Goal: Task Accomplishment & Management: Manage account settings

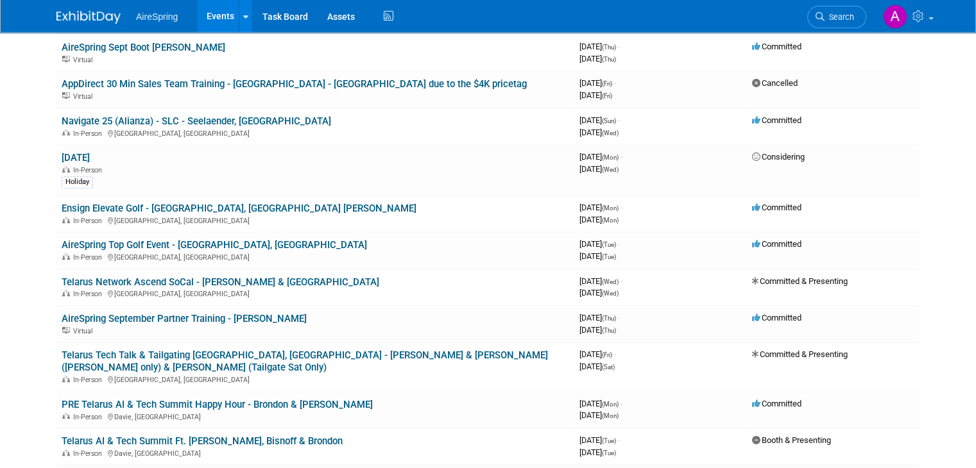
scroll to position [710, 0]
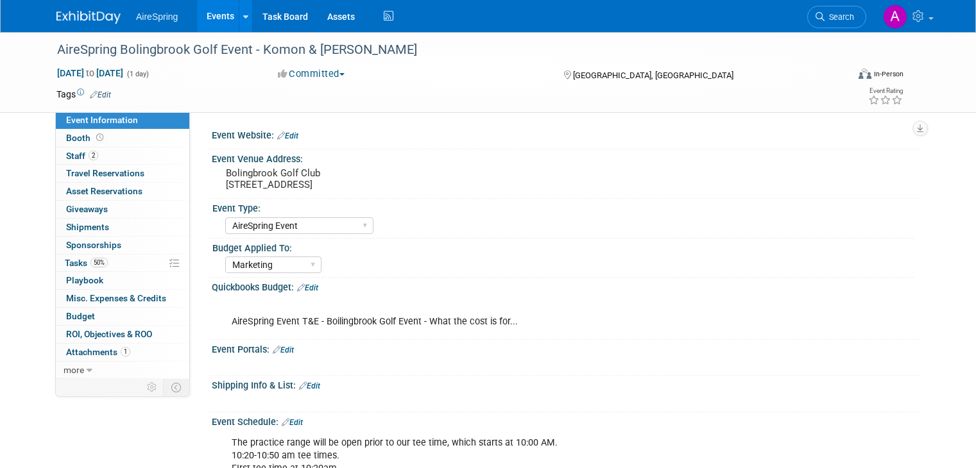
select select "AireSpring Event"
select select "Marketing"
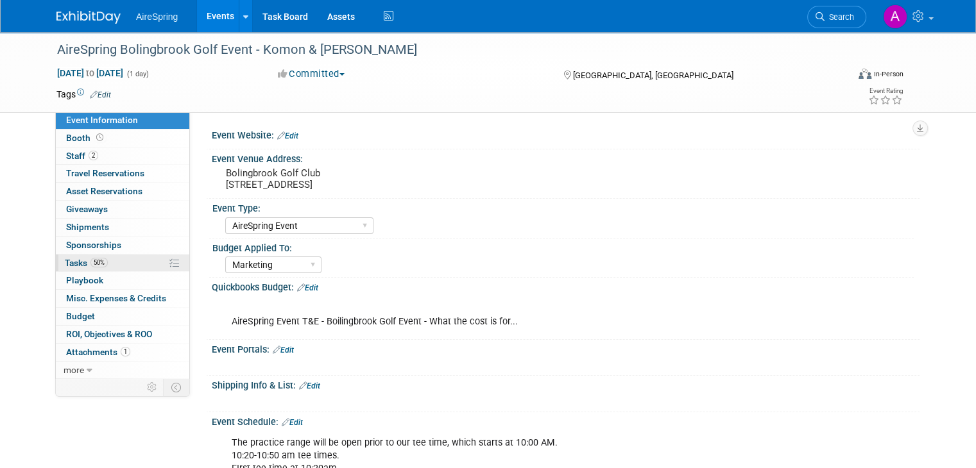
click at [90, 262] on span "50%" at bounding box center [98, 263] width 17 height 10
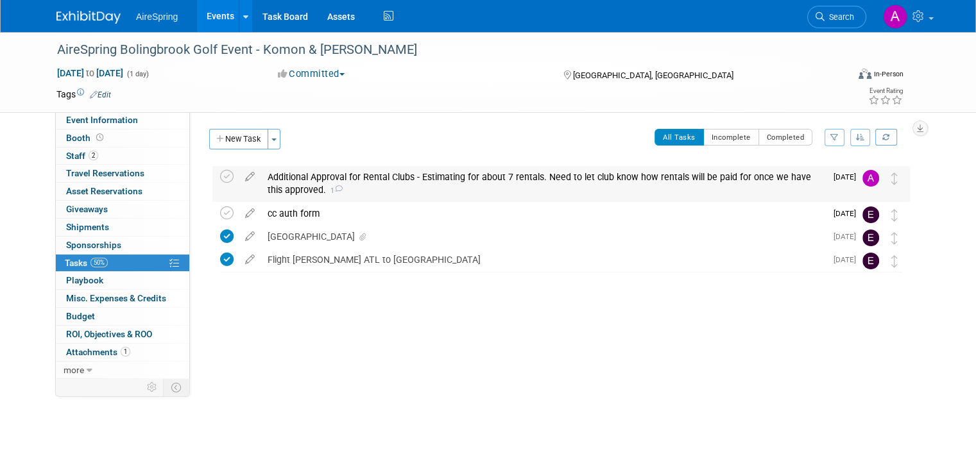
click at [608, 192] on div "Additional Approval for Rental Clubs - Estimating for about 7 rentals. Need to …" at bounding box center [543, 183] width 565 height 35
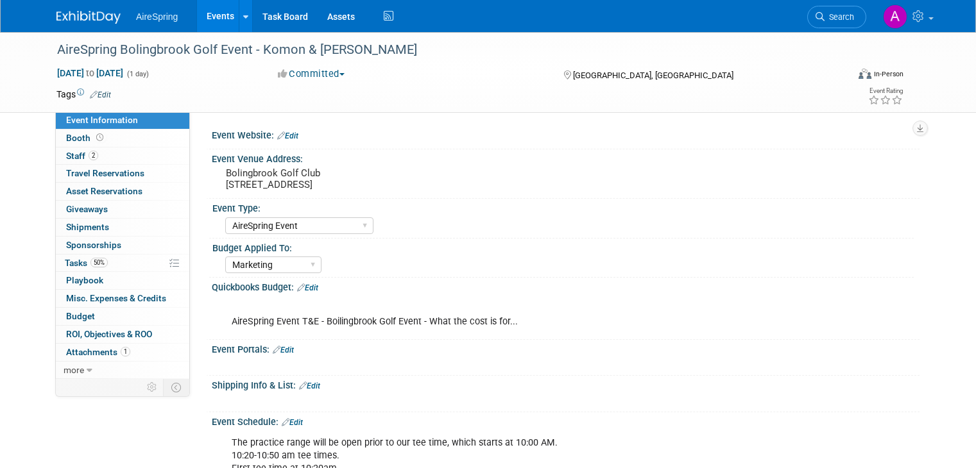
select select "AireSpring Event"
select select "Marketing"
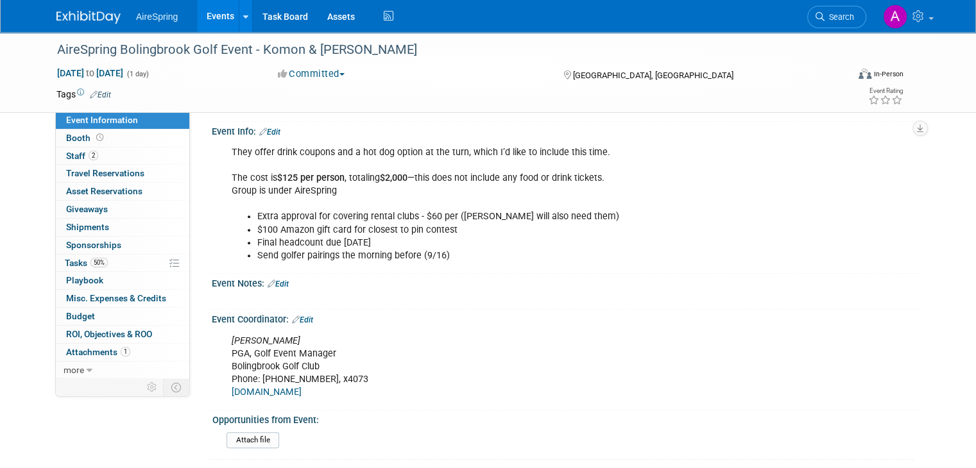
scroll to position [551, 0]
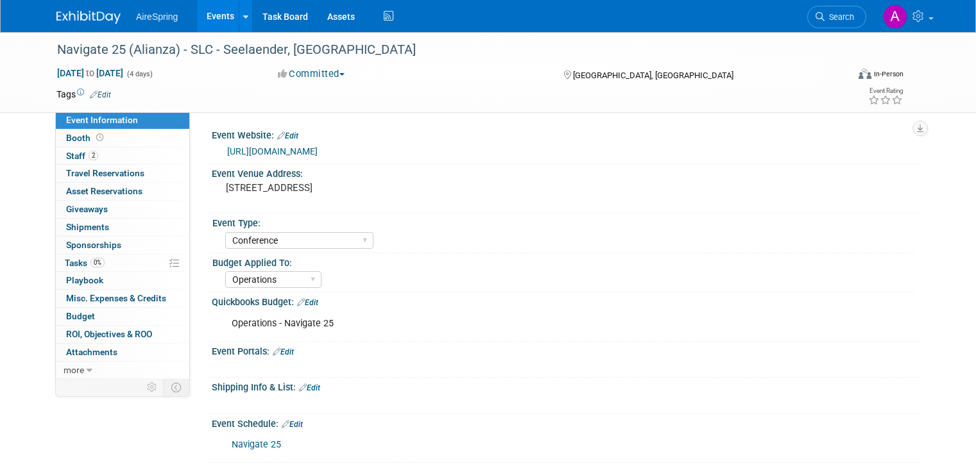
select select "Conference"
select select "Operations"
